Goal: Task Accomplishment & Management: Manage account settings

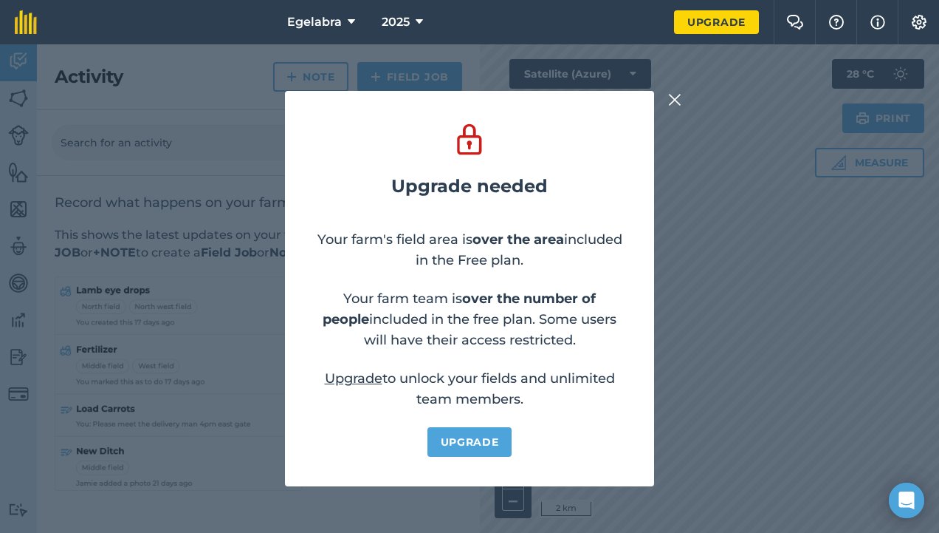
click at [674, 99] on img at bounding box center [674, 100] width 13 height 18
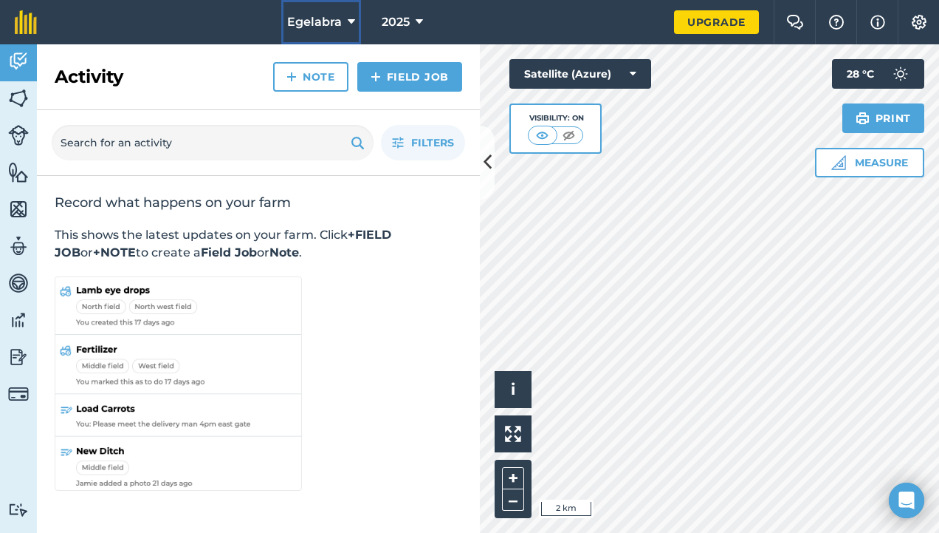
click at [340, 24] on span "Egelabra" at bounding box center [314, 22] width 55 height 18
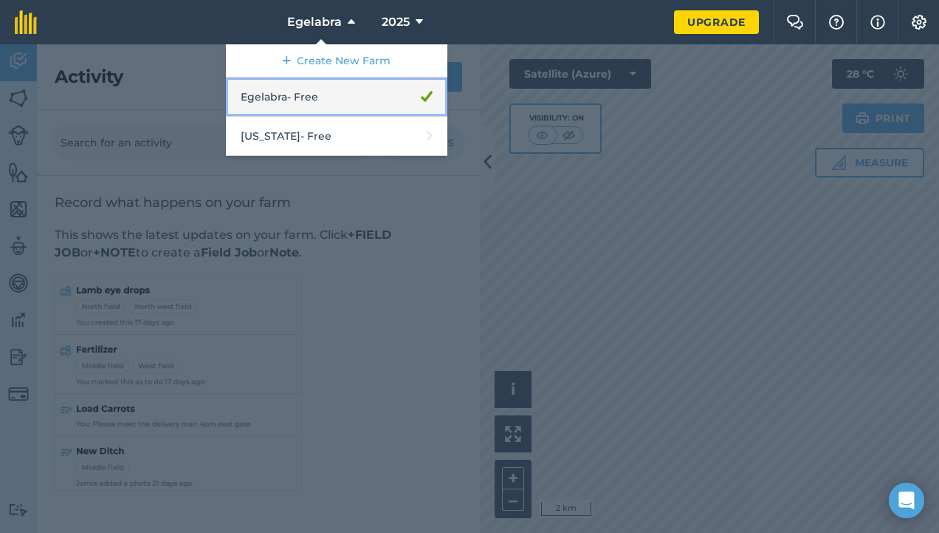
click at [319, 95] on link "Egelabra - Free" at bounding box center [337, 97] width 222 height 39
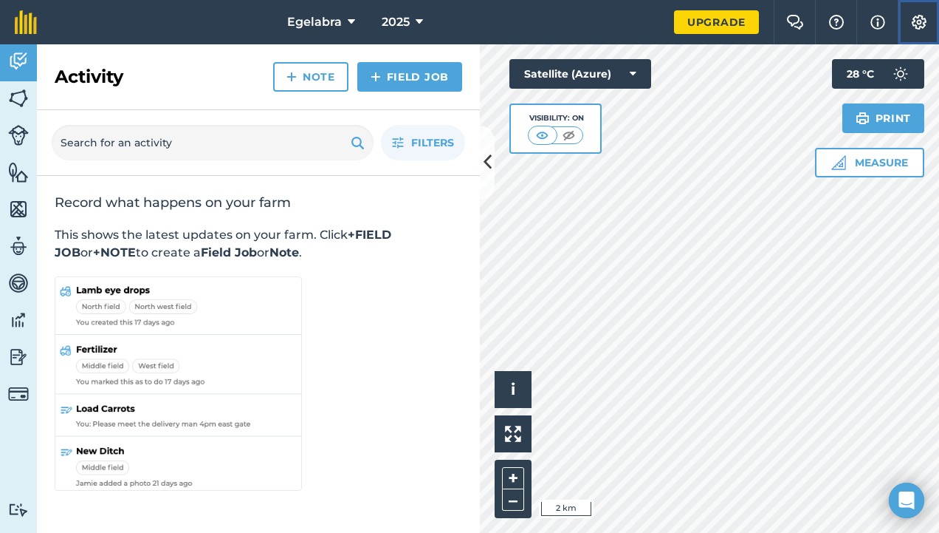
click at [917, 24] on img at bounding box center [920, 22] width 18 height 15
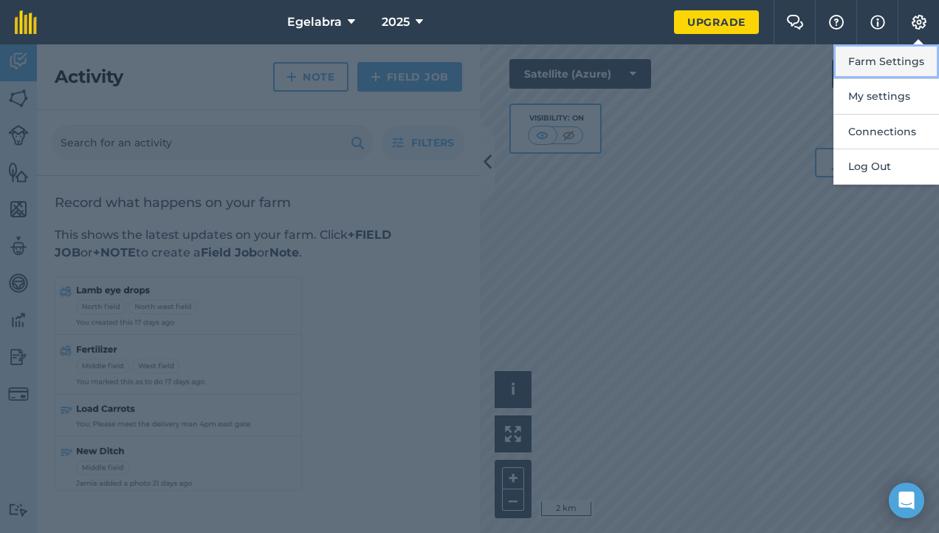
click at [903, 55] on button "Farm Settings" at bounding box center [887, 61] width 106 height 35
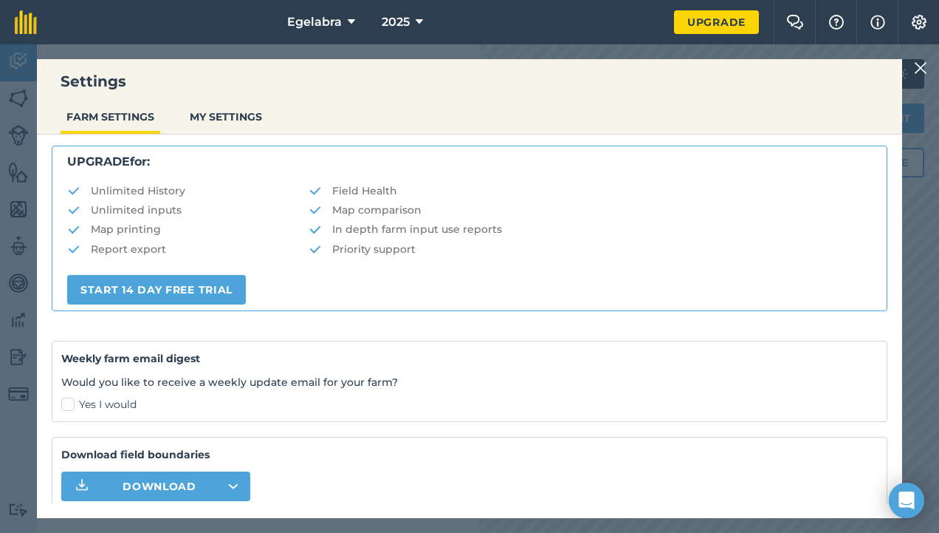
scroll to position [322, 0]
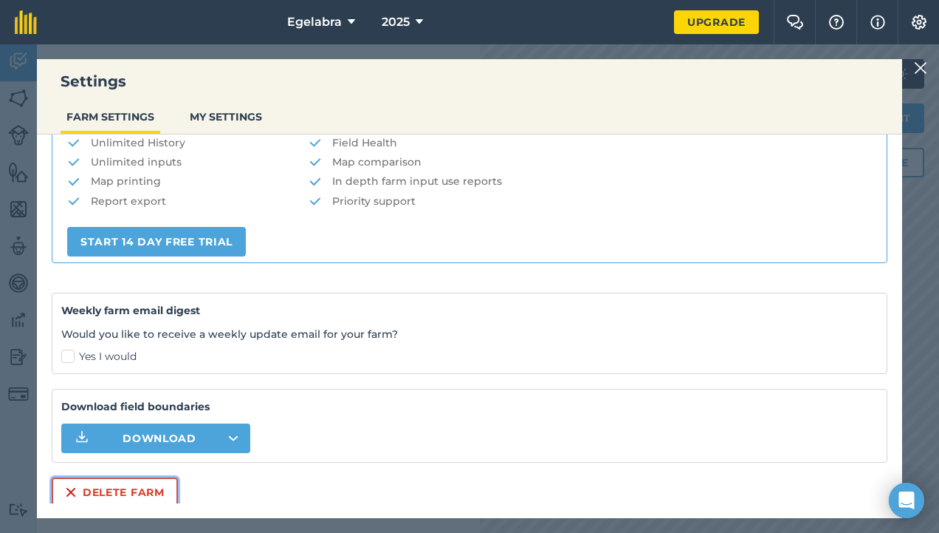
click at [131, 489] on button "Delete farm" at bounding box center [115, 492] width 126 height 30
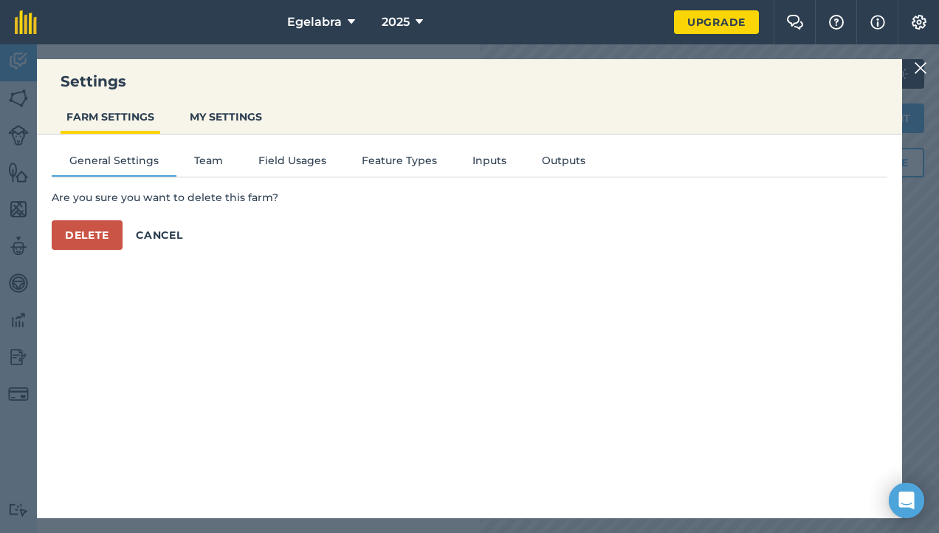
scroll to position [0, 0]
click at [102, 233] on button "Delete" at bounding box center [87, 235] width 71 height 30
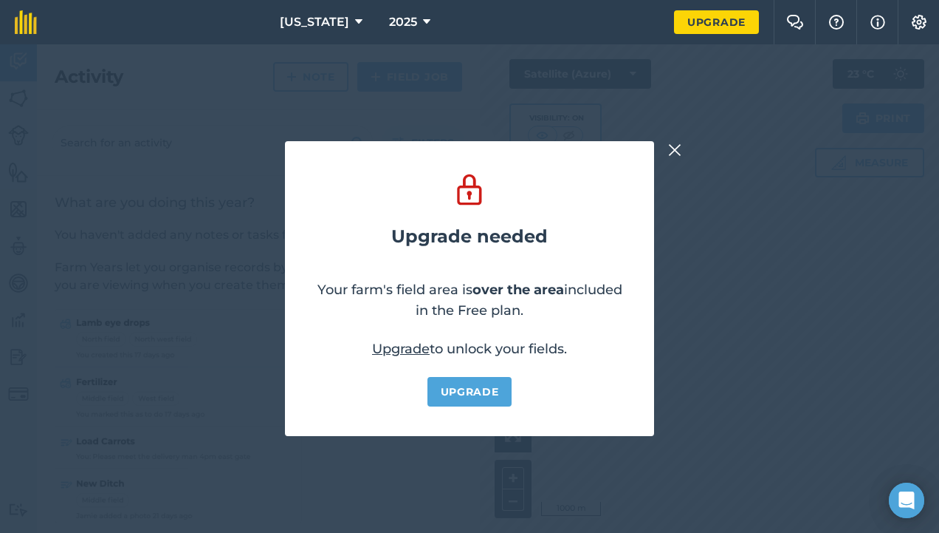
click at [678, 148] on img at bounding box center [674, 150] width 13 height 18
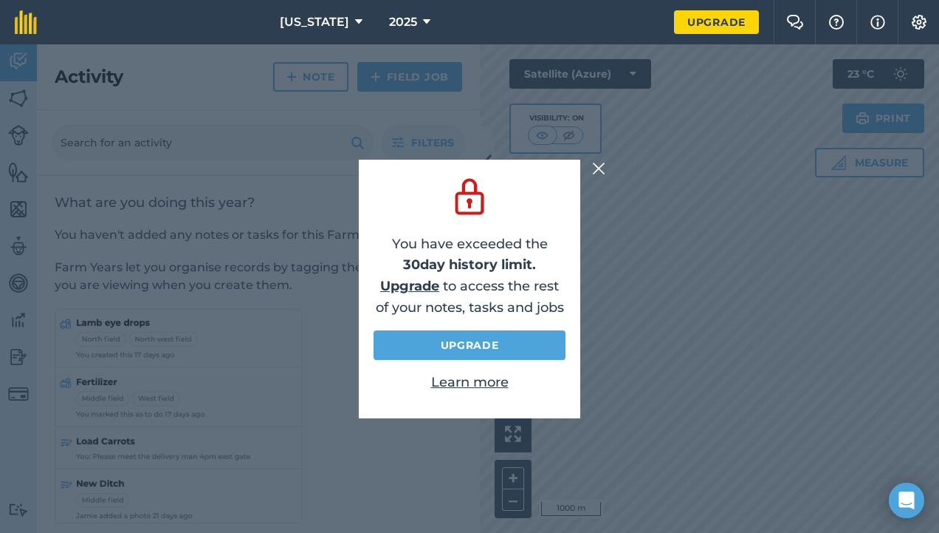
click at [598, 171] on img at bounding box center [598, 169] width 13 height 18
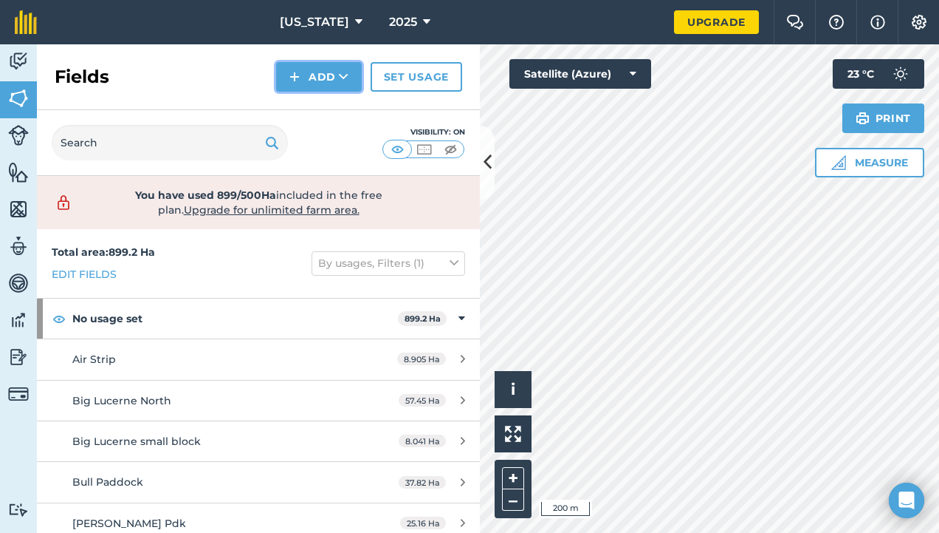
click at [315, 74] on button "Add" at bounding box center [319, 77] width 86 height 30
click at [315, 109] on link "Draw" at bounding box center [318, 110] width 81 height 32
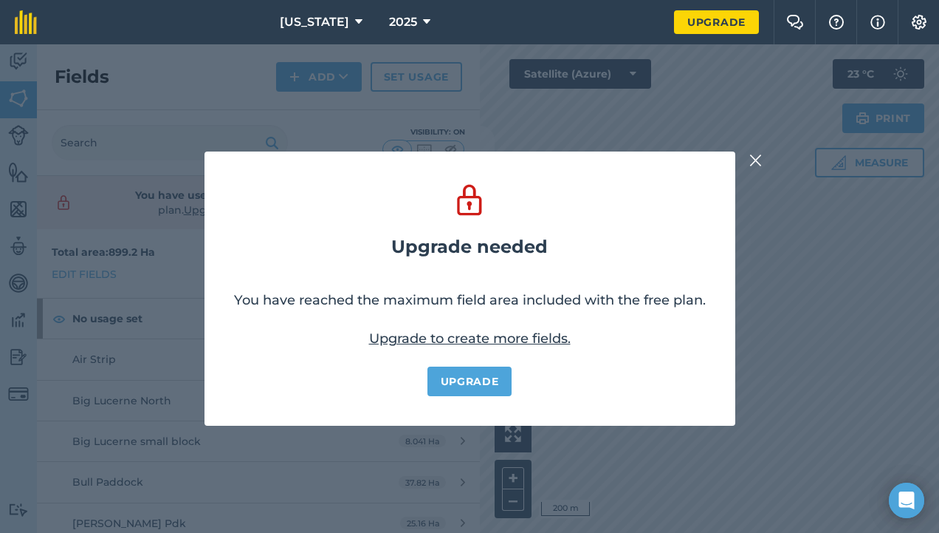
click at [759, 160] on img at bounding box center [756, 160] width 13 height 18
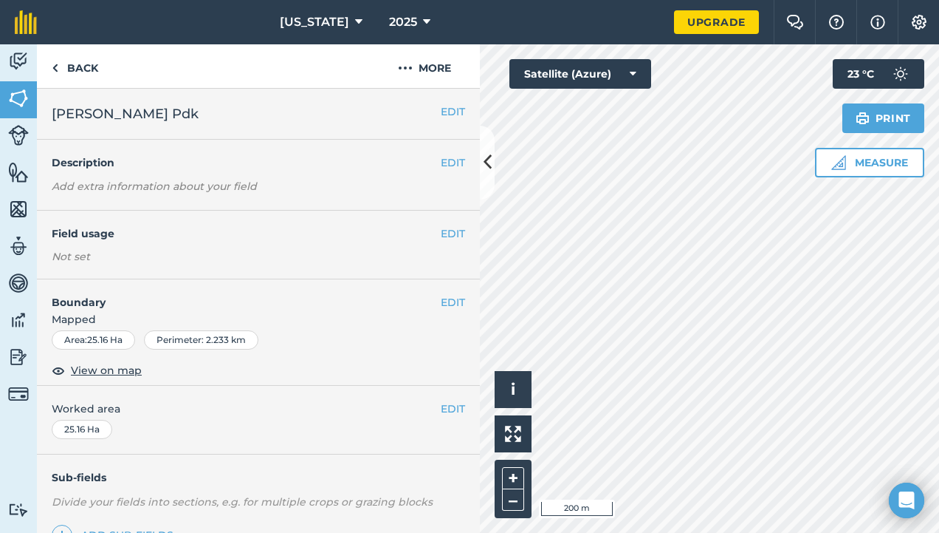
click at [817, 160] on div "Hello i © 2025 TomTom, Microsoft 200 m + – Satellite (Azure) Measure Print 23 °…" at bounding box center [709, 288] width 459 height 488
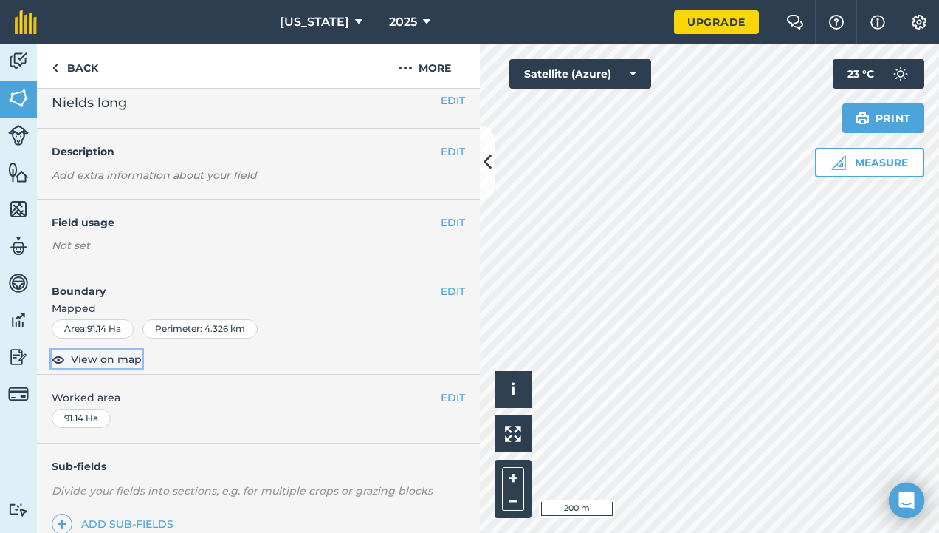
click at [107, 363] on span "View on map" at bounding box center [106, 359] width 71 height 16
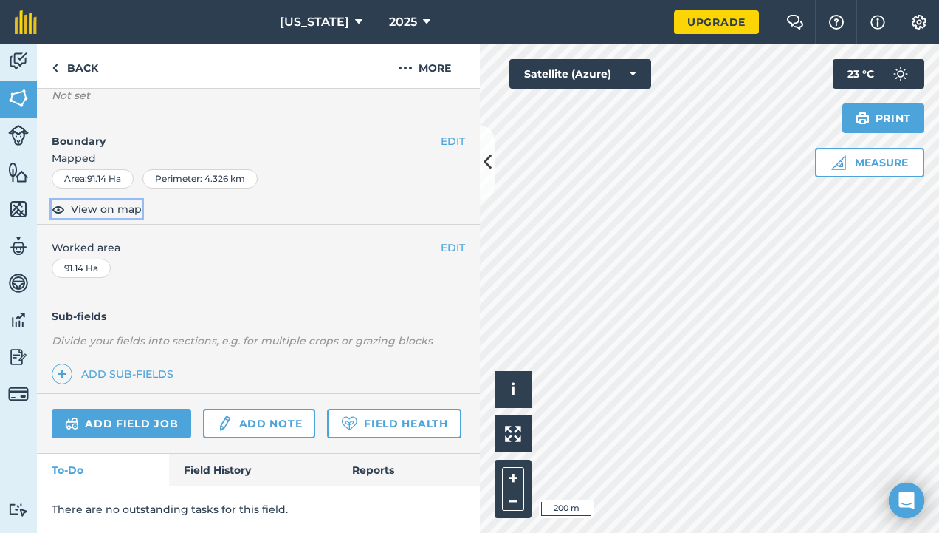
scroll to position [0, 0]
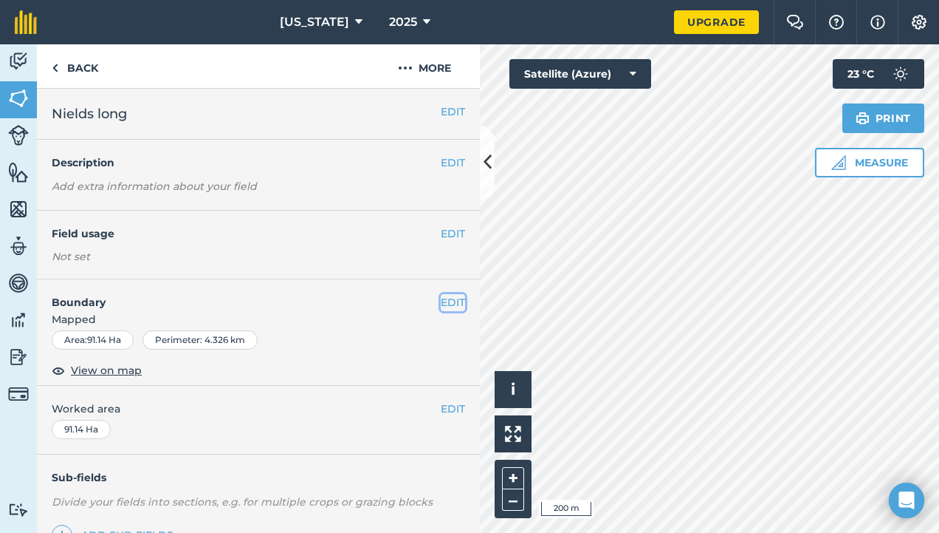
click at [441, 297] on button "EDIT" at bounding box center [453, 302] width 24 height 16
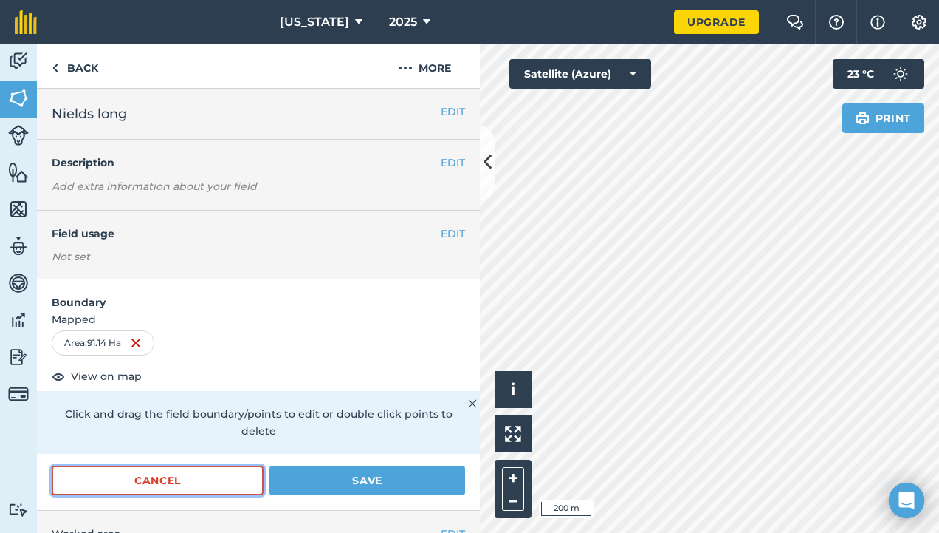
click at [208, 473] on button "Cancel" at bounding box center [158, 480] width 212 height 30
